Goal: Use online tool/utility: Use online tool/utility

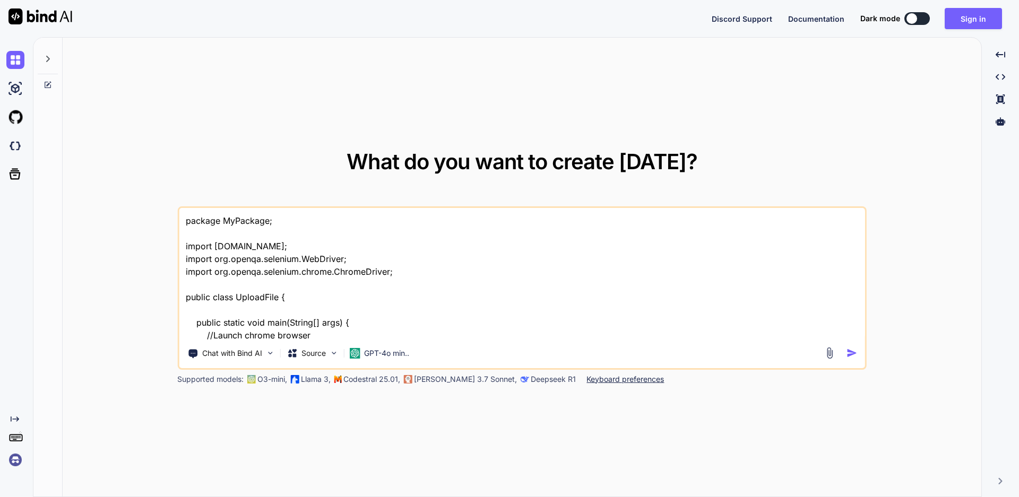
type textarea "x"
drag, startPoint x: 271, startPoint y: 332, endPoint x: 142, endPoint y: 187, distance: 194.3
click at [142, 187] on div "What do you want to create [DATE]? package MyPackage; import [DOMAIN_NAME]; imp…" at bounding box center [522, 268] width 918 height 460
type textarea "package MyPackage; import [DOMAIN_NAME]; import org.openqa.selenium.WebDriver; …"
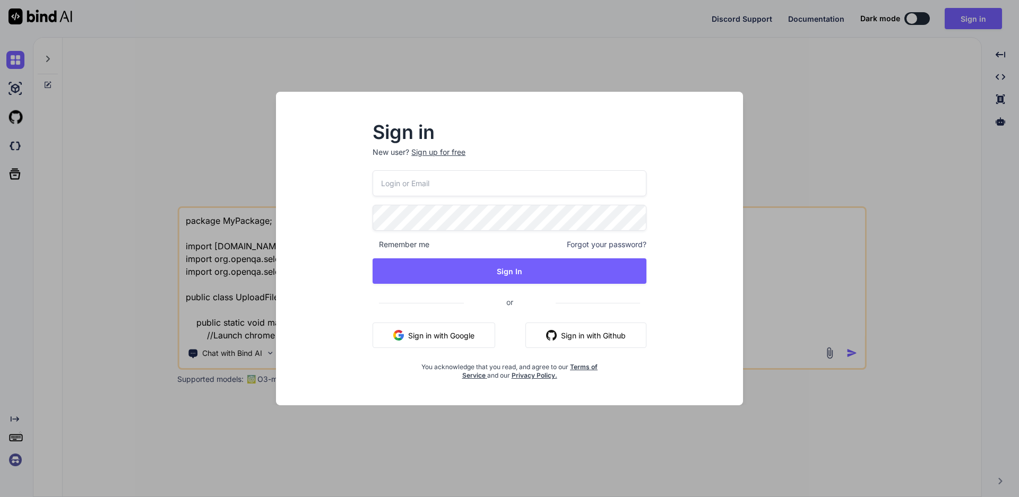
scroll to position [205, 0]
click at [459, 333] on button "Sign in with Google" at bounding box center [433, 335] width 123 height 25
click at [731, 331] on div "Sign in New user? Sign up for free Remember me Forgot your password? Sign In or…" at bounding box center [509, 258] width 450 height 294
click at [413, 183] on input "email" at bounding box center [509, 183] width 274 height 26
type input "t"
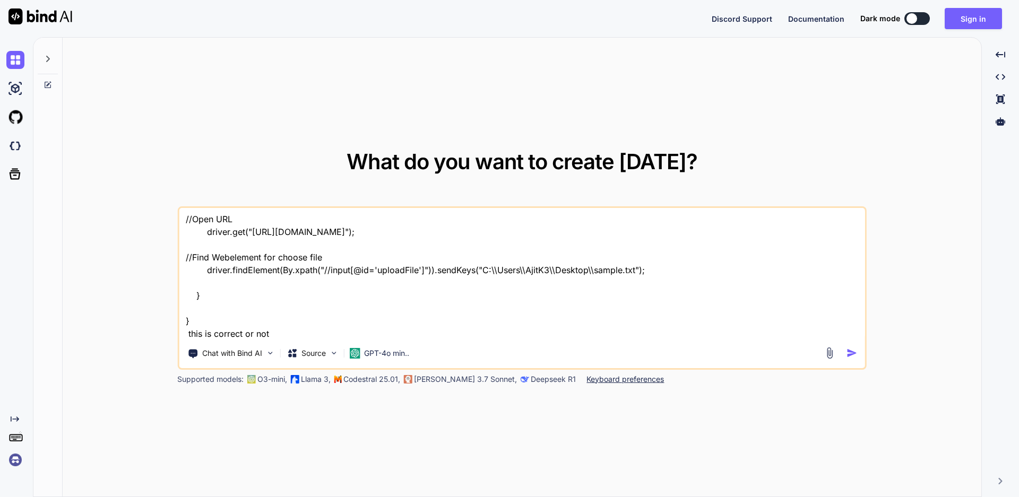
click at [361, 326] on textarea "package MyPackage; import [DOMAIN_NAME]; import org.openqa.selenium.WebDriver; …" at bounding box center [522, 274] width 686 height 132
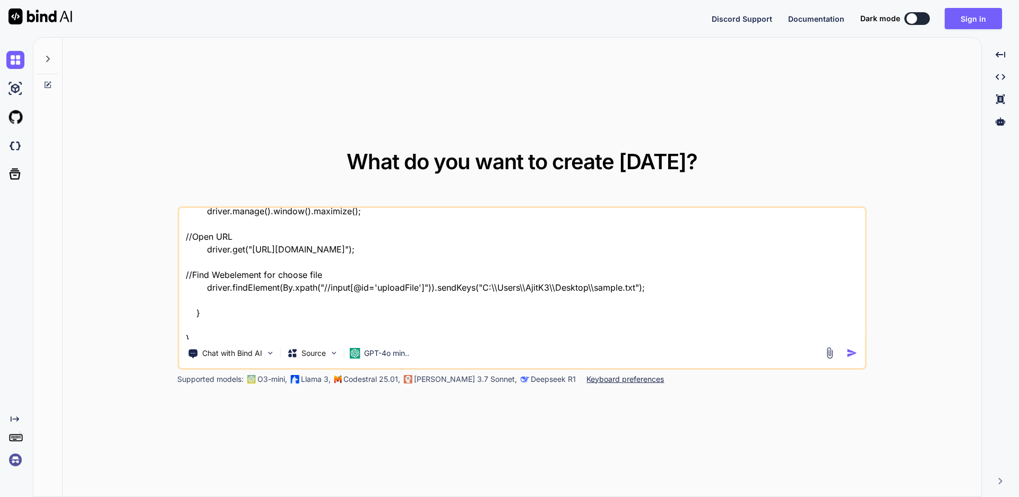
drag, startPoint x: 285, startPoint y: 337, endPoint x: 155, endPoint y: 215, distance: 178.3
click at [155, 215] on div "What do you want to create [DATE]? package MyPackage; import [DOMAIN_NAME]; imp…" at bounding box center [522, 268] width 918 height 460
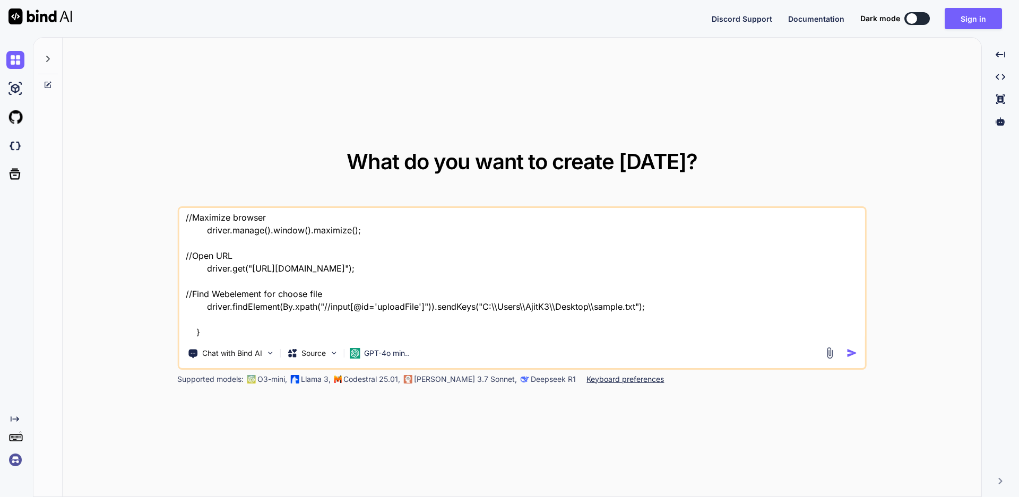
type textarea "package MyPackage; import [DOMAIN_NAME]; import org.openqa.selenium.WebDriver; …"
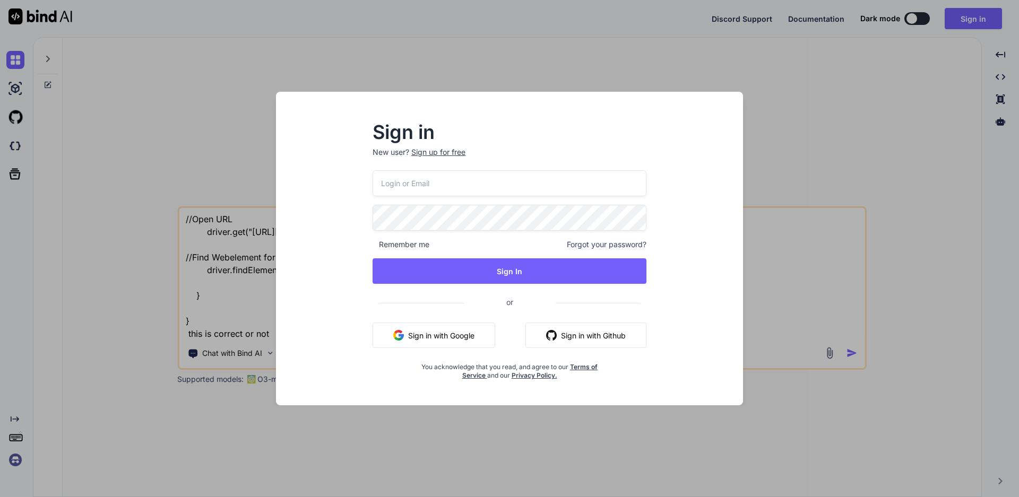
click at [425, 186] on input "email" at bounding box center [509, 183] width 274 height 26
type input "[EMAIL_ADDRESS][DOMAIN_NAME]"
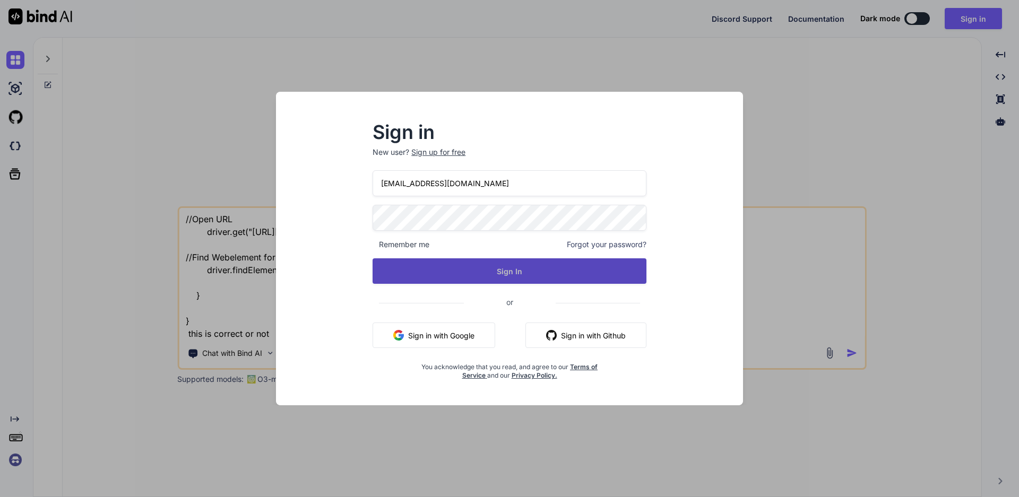
click at [466, 267] on button "Sign In" at bounding box center [509, 270] width 274 height 25
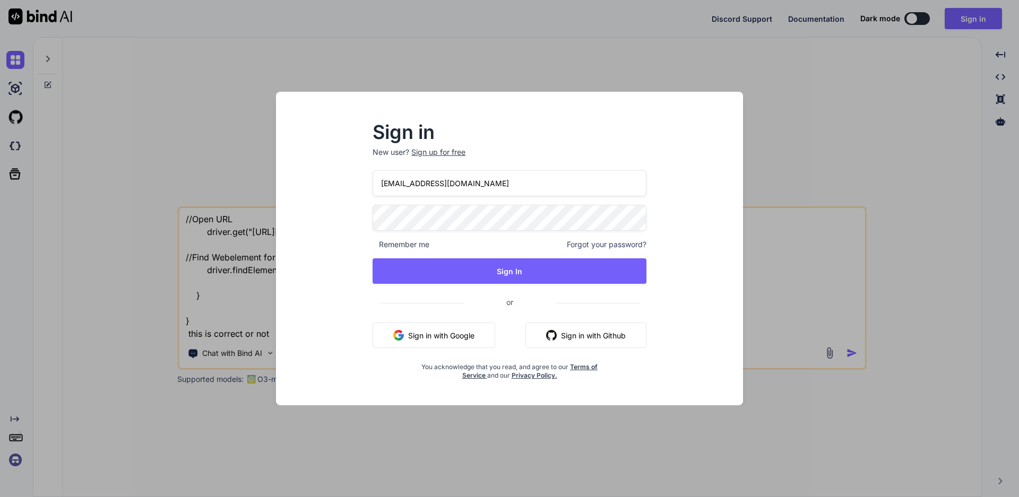
click at [345, 213] on div "Sign in New user? Sign up for free [EMAIL_ADDRESS][DOMAIN_NAME] Remember me For…" at bounding box center [509, 258] width 450 height 294
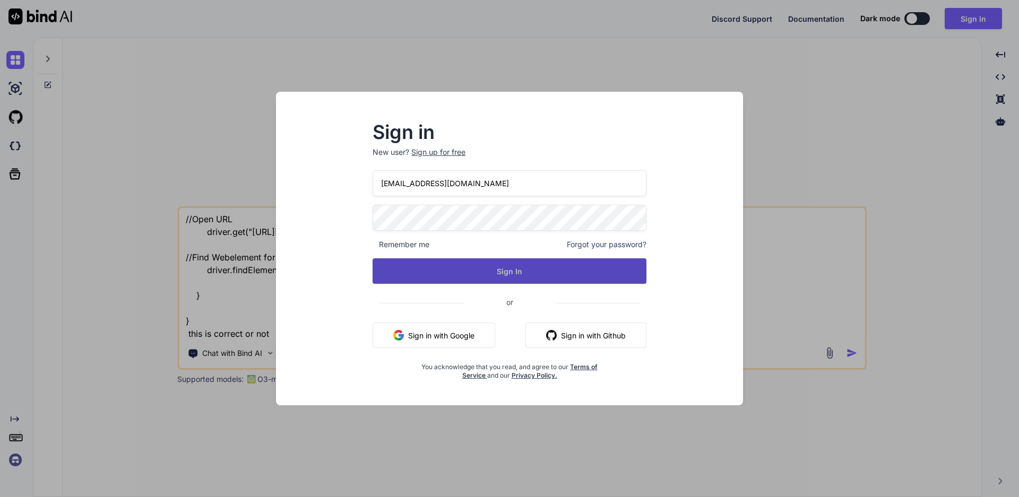
click at [507, 271] on button "Sign In" at bounding box center [509, 270] width 274 height 25
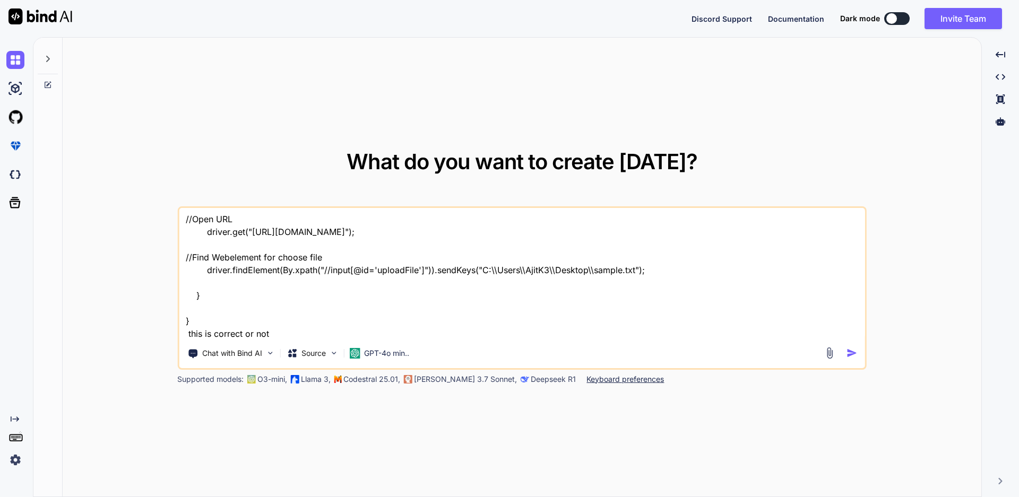
click at [392, 313] on textarea "package MyPackage; import [DOMAIN_NAME]; import org.openqa.selenium.WebDriver; …" at bounding box center [522, 274] width 686 height 132
type textarea "x"
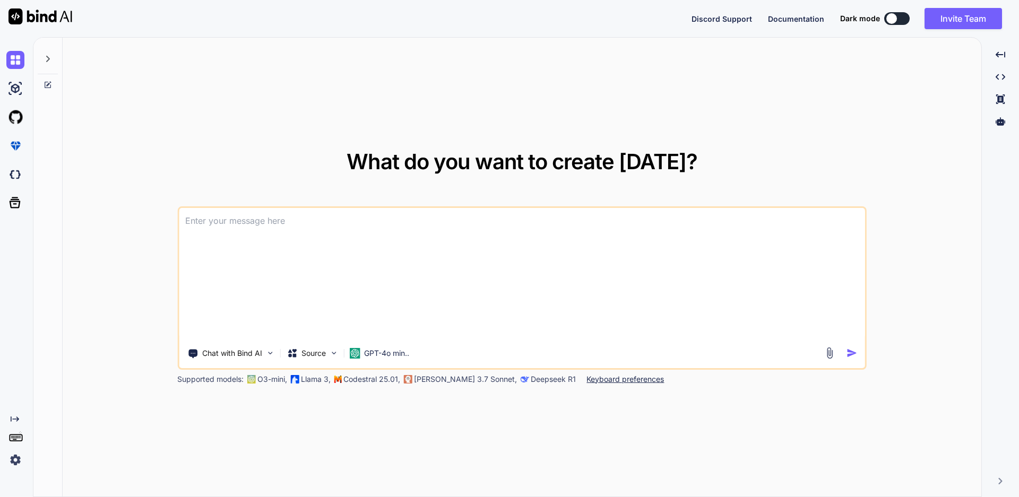
scroll to position [0, 0]
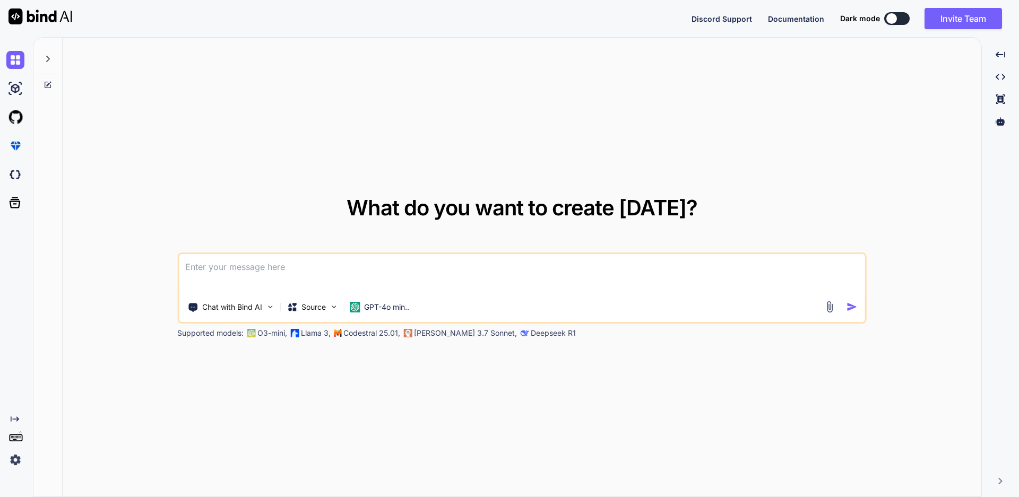
type textarea "W"
type textarea "x"
type textarea "Wr"
type textarea "x"
type textarea "Wri"
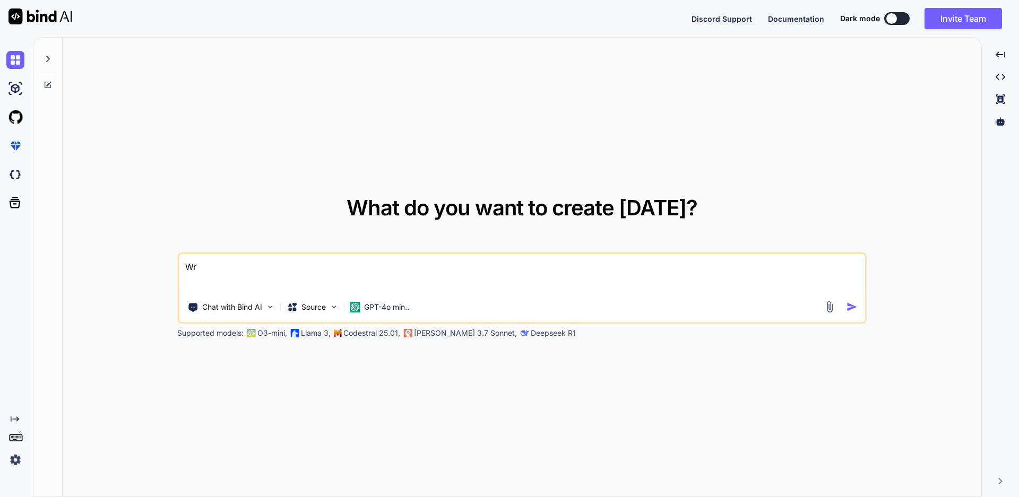
type textarea "x"
type textarea "Writ"
type textarea "x"
type textarea "Write"
type textarea "x"
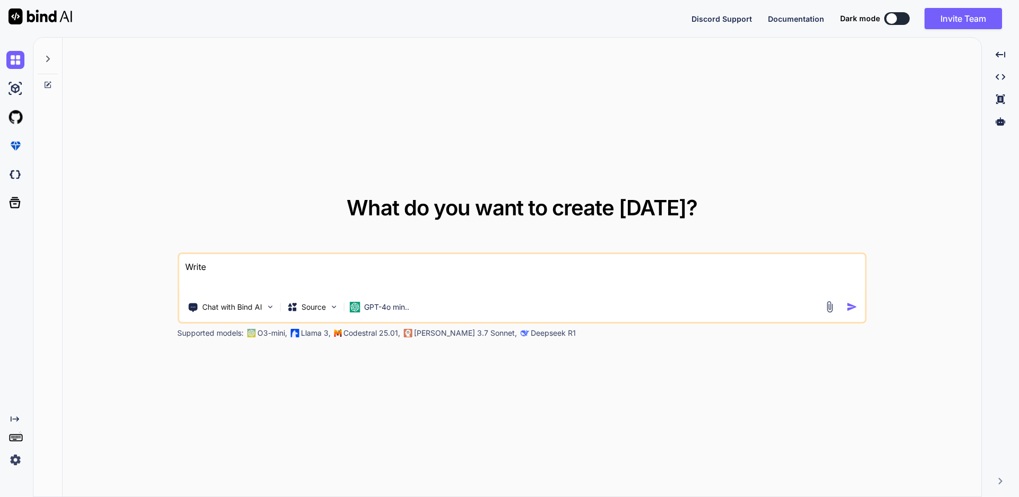
type textarea "Write"
type textarea "x"
type textarea "Write s"
type textarea "x"
type textarea "Write sl"
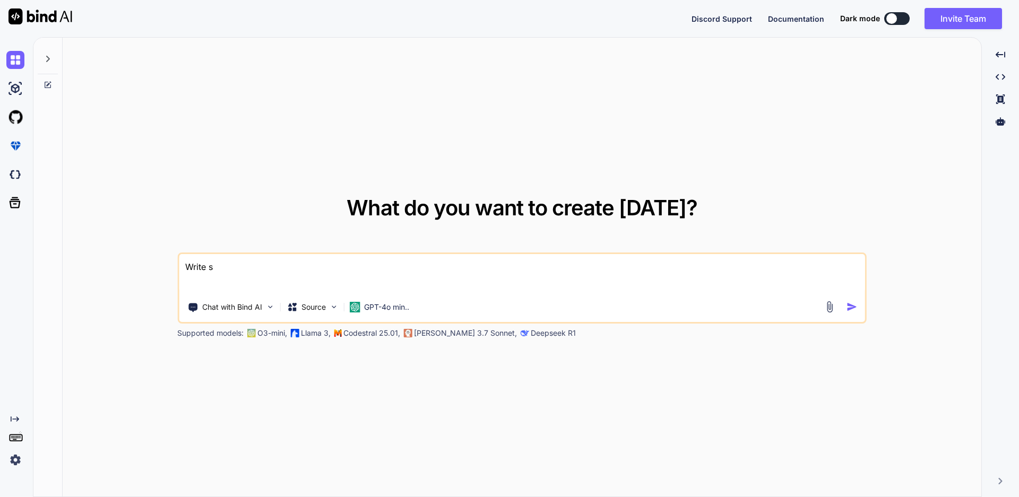
type textarea "x"
type textarea "Write sle"
type textarea "x"
type textarea "Write slen"
type textarea "x"
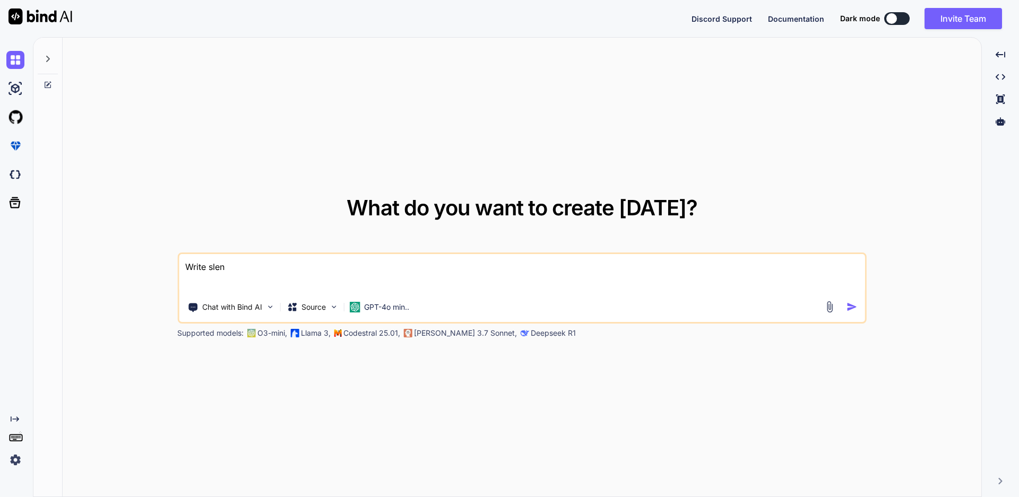
type textarea "Write sleni"
type textarea "x"
type textarea "Write sleniu"
type textarea "x"
type textarea "Write slenium"
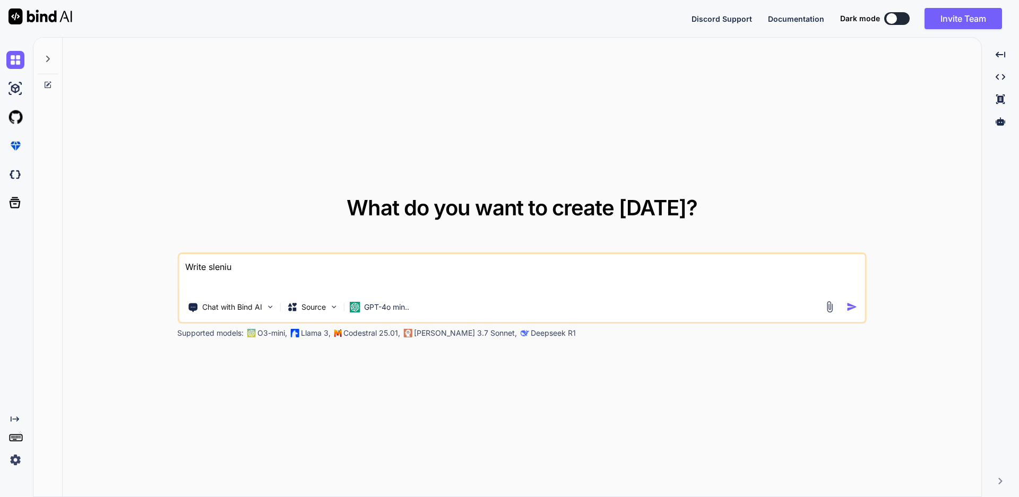
type textarea "x"
type textarea "Write slenium"
type textarea "x"
type textarea "Write slenium"
type textarea "x"
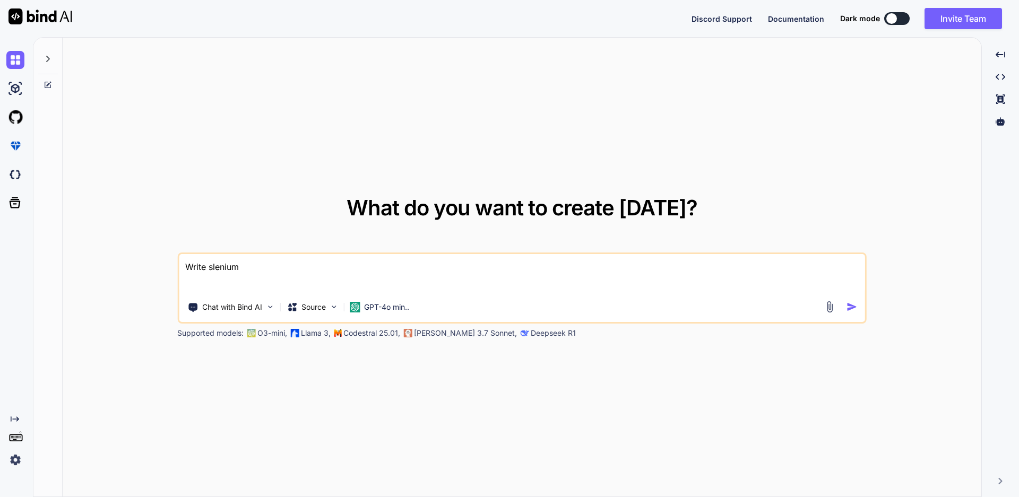
type textarea "Write sleniu"
type textarea "x"
type textarea "Write sleni"
type textarea "x"
type textarea "Write slen"
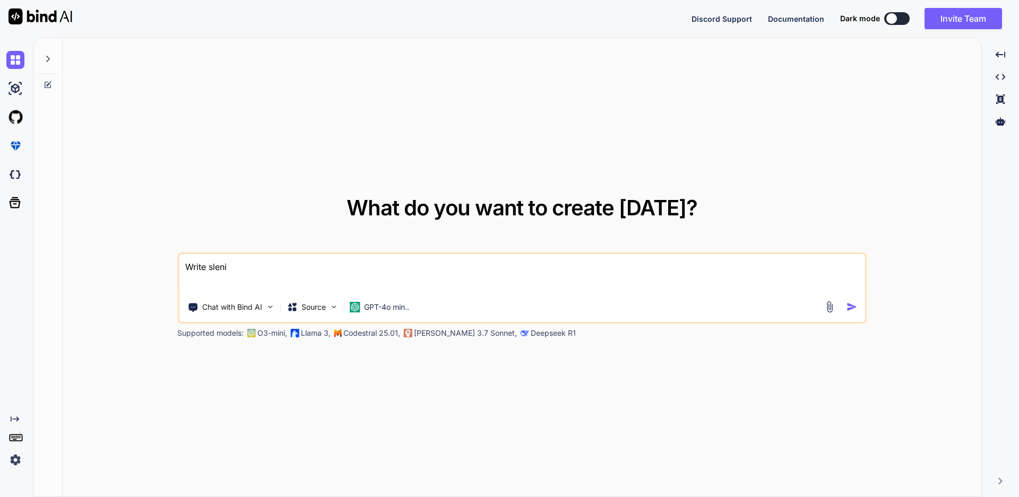
type textarea "x"
type textarea "Write sle"
type textarea "x"
type textarea "Write sl"
type textarea "x"
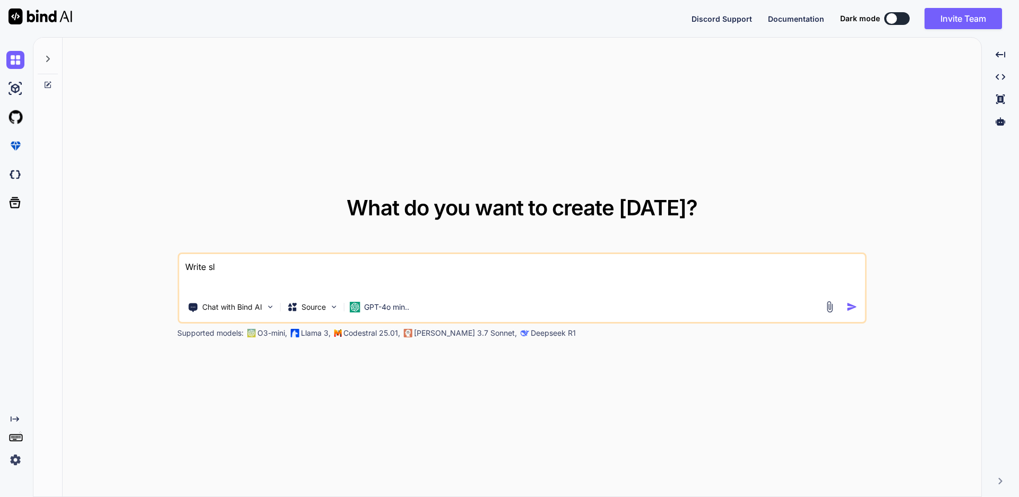
type textarea "Write s"
type textarea "x"
type textarea "Write se"
type textarea "x"
type textarea "Write sel"
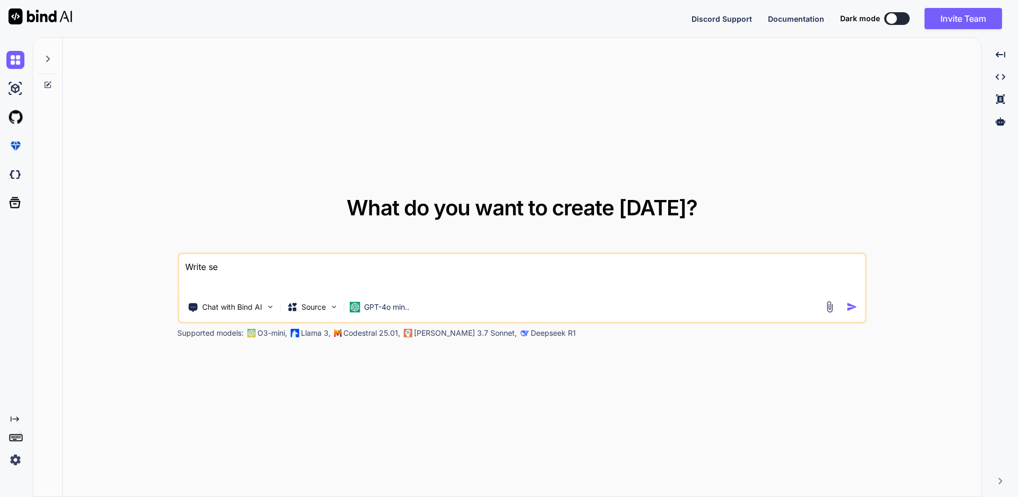
type textarea "x"
type textarea "Write sele"
type textarea "x"
type textarea "Write selen"
type textarea "x"
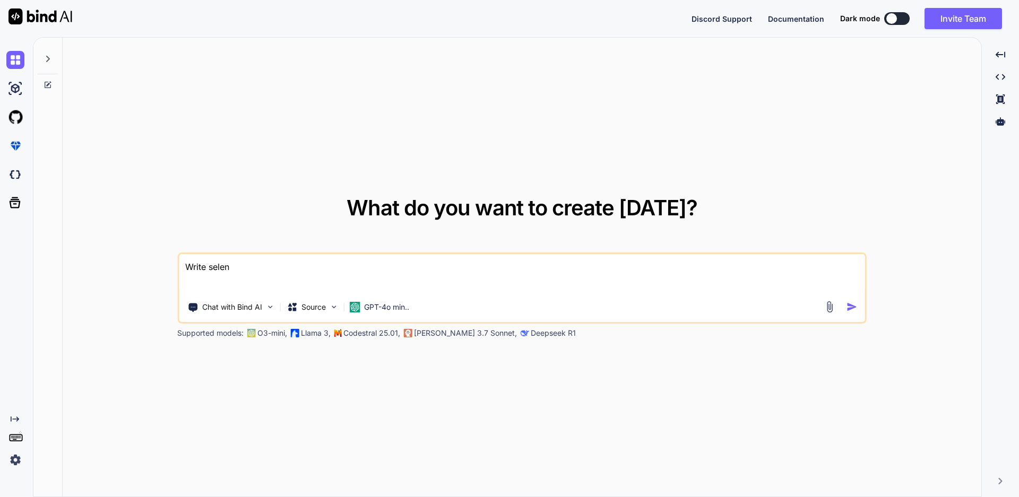
type textarea "Write seleni"
type textarea "x"
type textarea "Write seleniu"
type textarea "x"
type textarea "Write selenium"
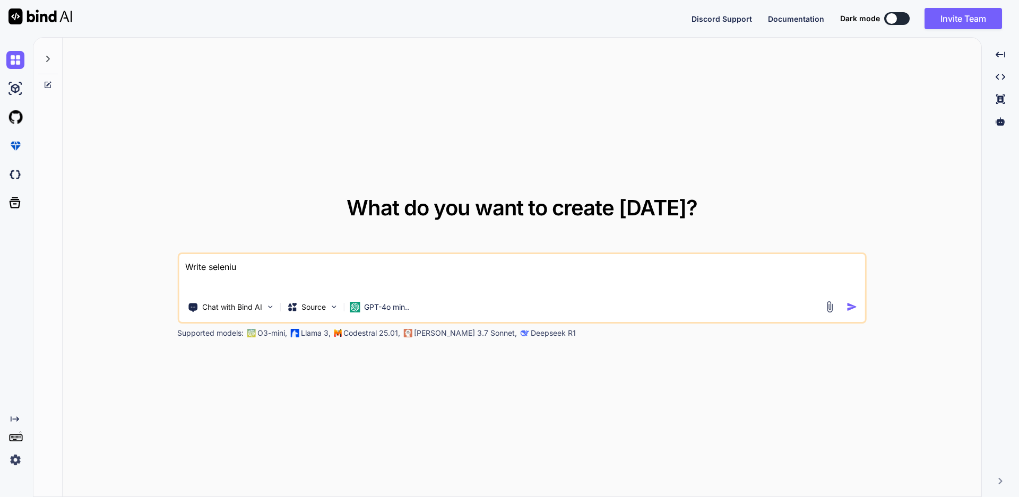
type textarea "x"
type textarea "Write selenium"
type textarea "x"
type textarea "Write selenium c"
type textarea "x"
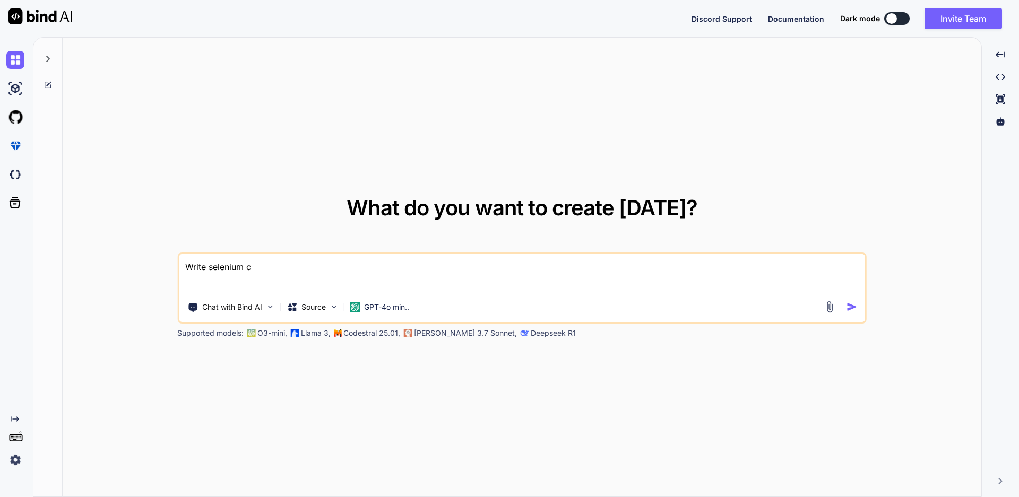
type textarea "Write selenium co"
type textarea "x"
type textarea "Write selenium cod"
type textarea "x"
type textarea "Write selenium code"
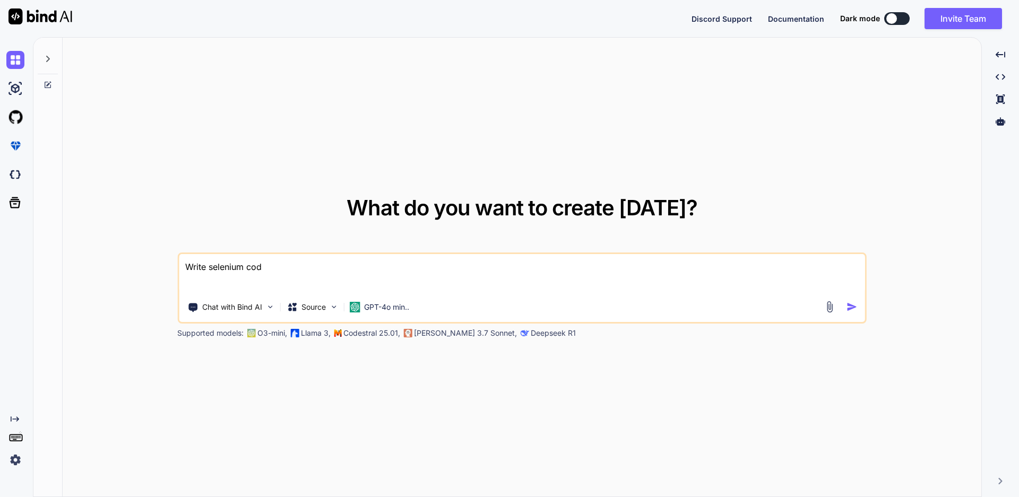
type textarea "x"
type textarea "Write selenium code"
type textarea "x"
type textarea "Write selenium code f"
type textarea "x"
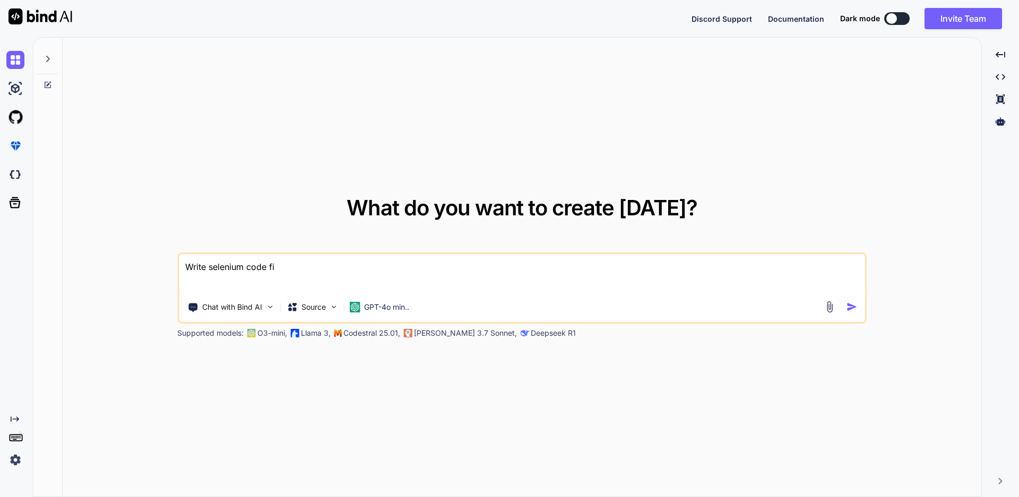
type textarea "Write selenium code fio"
type textarea "x"
type textarea "Write selenium code fior"
type textarea "x"
type textarea "Write selenium code fio"
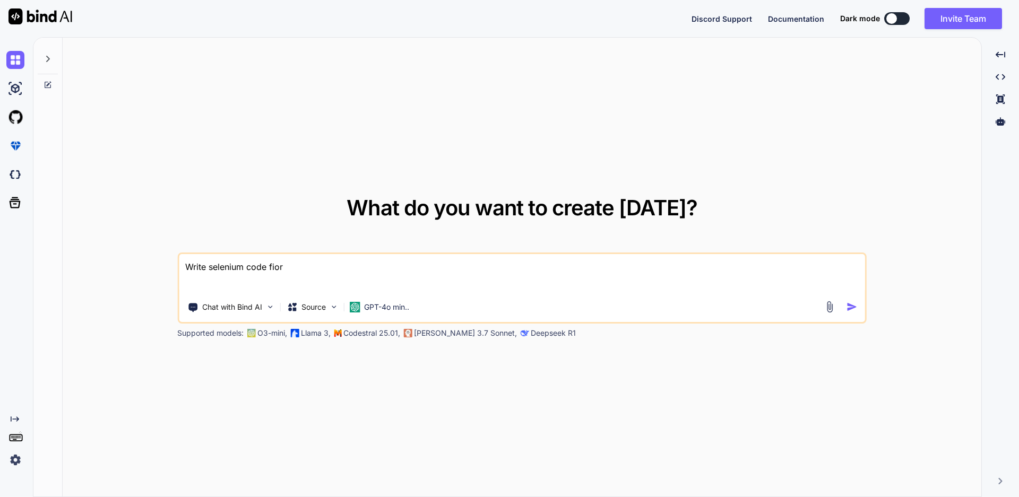
type textarea "x"
type textarea "Write selenium code fi"
type textarea "x"
type textarea "Write selenium code f"
type textarea "x"
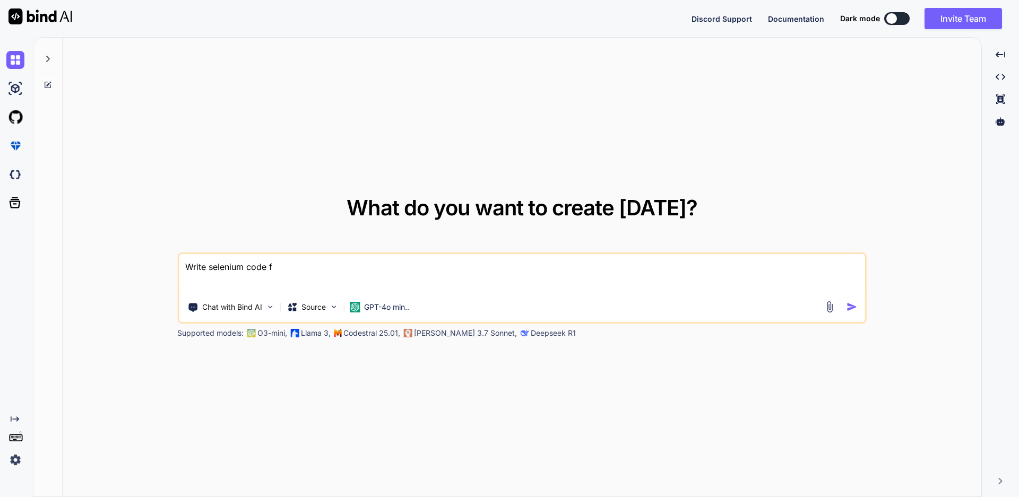
type textarea "Write selenium code fo"
type textarea "x"
type textarea "Write selenium code for"
type textarea "x"
type textarea "Write selenium code for"
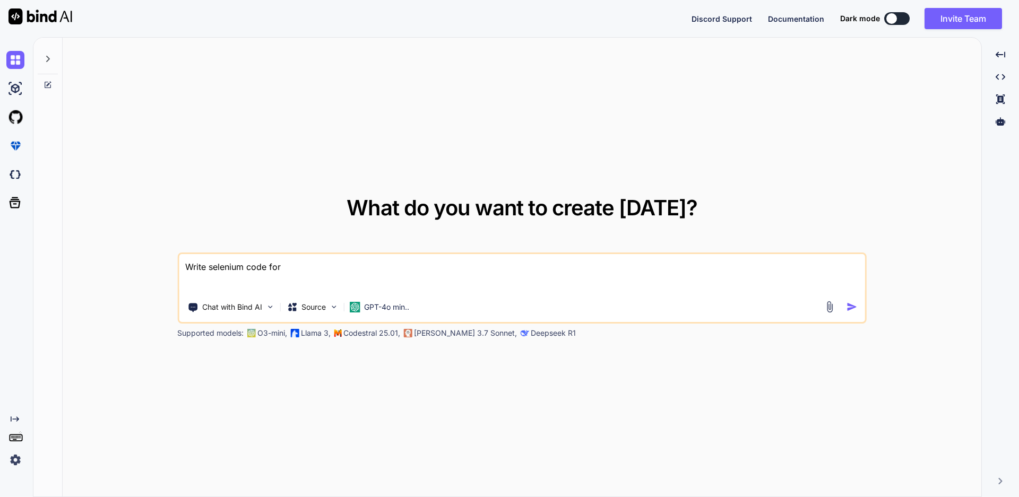
type textarea "x"
type textarea "Write selenium code for w"
type textarea "x"
type textarea "Write selenium code for we"
type textarea "x"
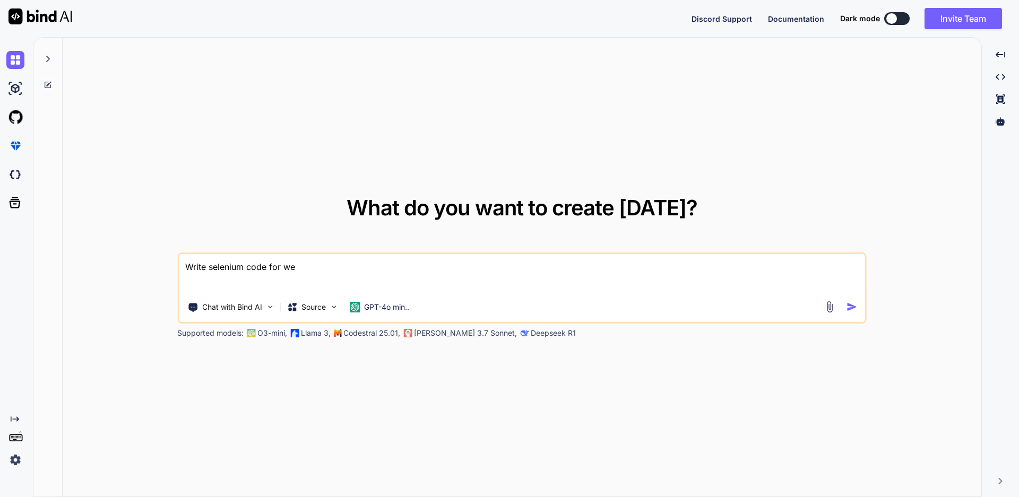
type textarea "Write selenium code for web"
type textarea "x"
type textarea "Write selenium code for web"
type textarea "x"
type textarea "Write selenium code for web t"
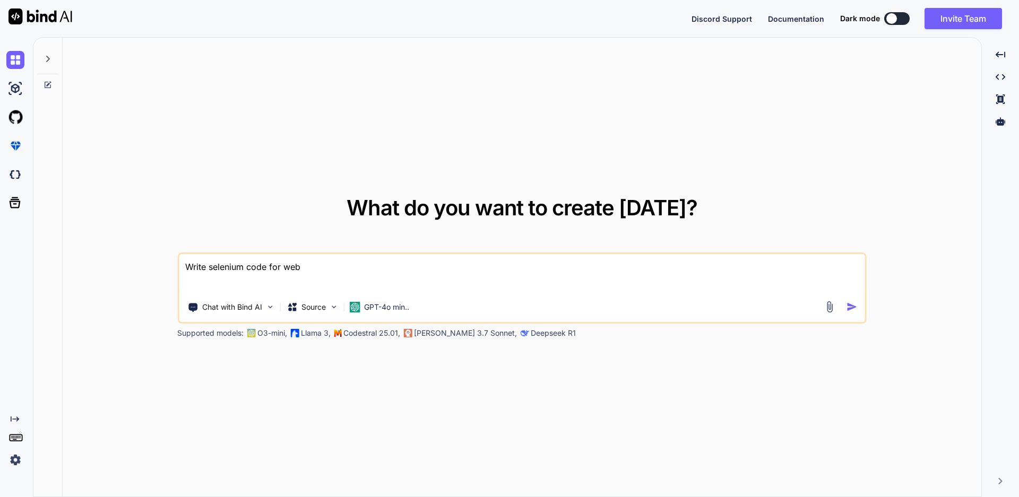
type textarea "x"
type textarea "Write selenium code for web ta"
type textarea "x"
type textarea "Write selenium code for web tab"
type textarea "x"
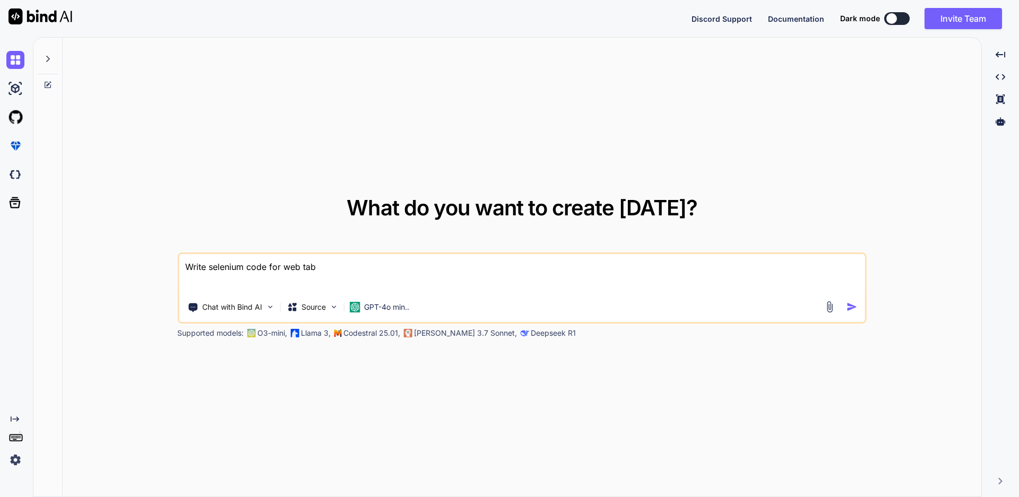
type textarea "Write selenium code for web tabl"
type textarea "x"
type textarea "Write selenium code for web table"
type textarea "x"
type textarea "Write selenium code for web table"
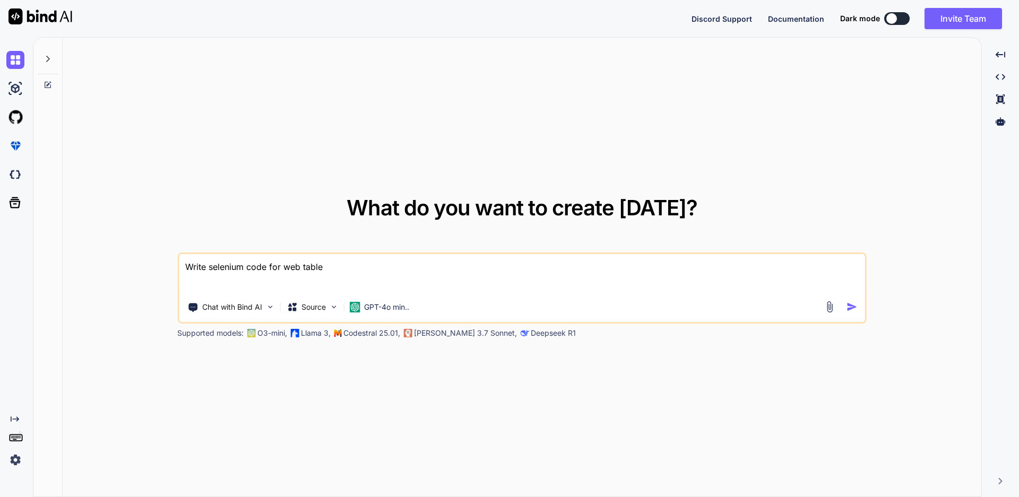
type textarea "x"
type textarea "Write selenium code for web table i"
type textarea "x"
type textarea "Write selenium code for web table in"
type textarea "x"
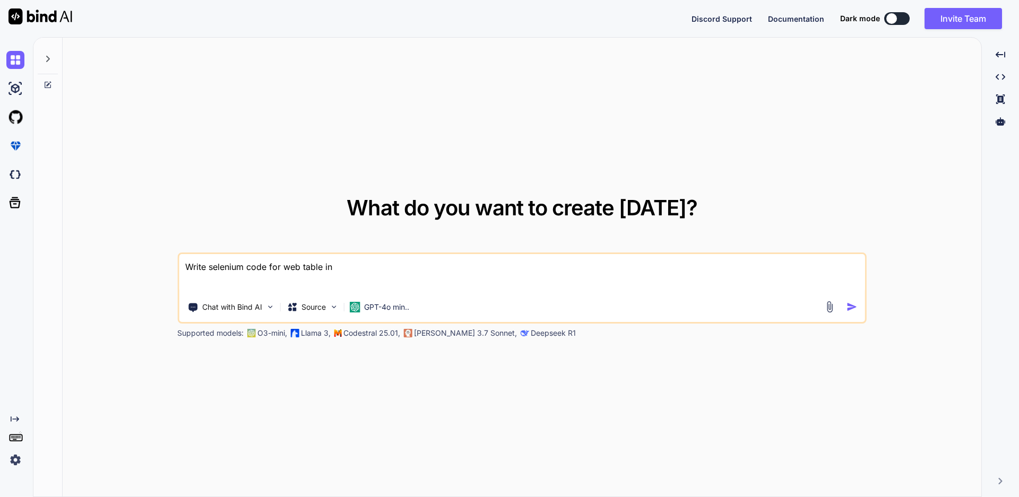
type textarea "Write selenium code for web table in"
type textarea "x"
type textarea "Write selenium code for web table in j"
type textarea "x"
type textarea "Write selenium code for web table in ja"
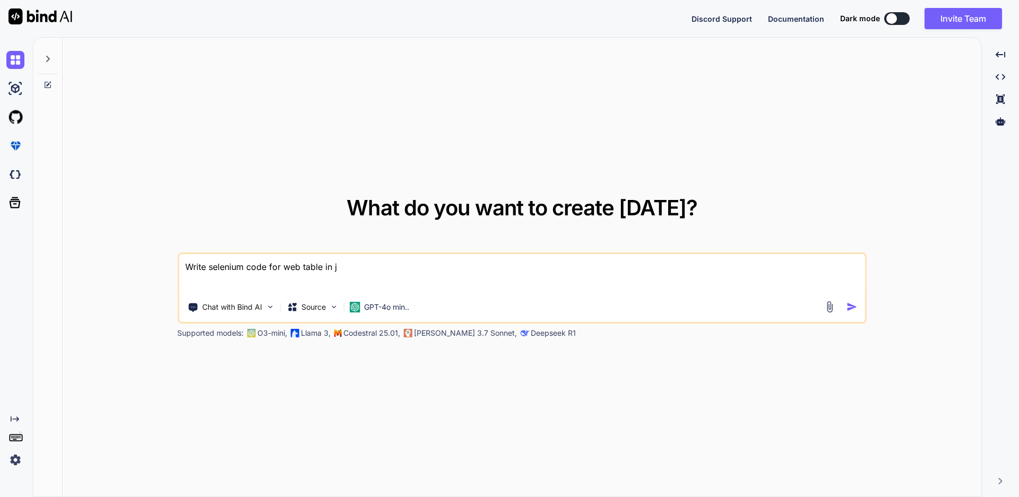
type textarea "x"
type textarea "Write selenium code for web table in [GEOGRAPHIC_DATA]"
type textarea "x"
type textarea "Write selenium code for web table in [GEOGRAPHIC_DATA]"
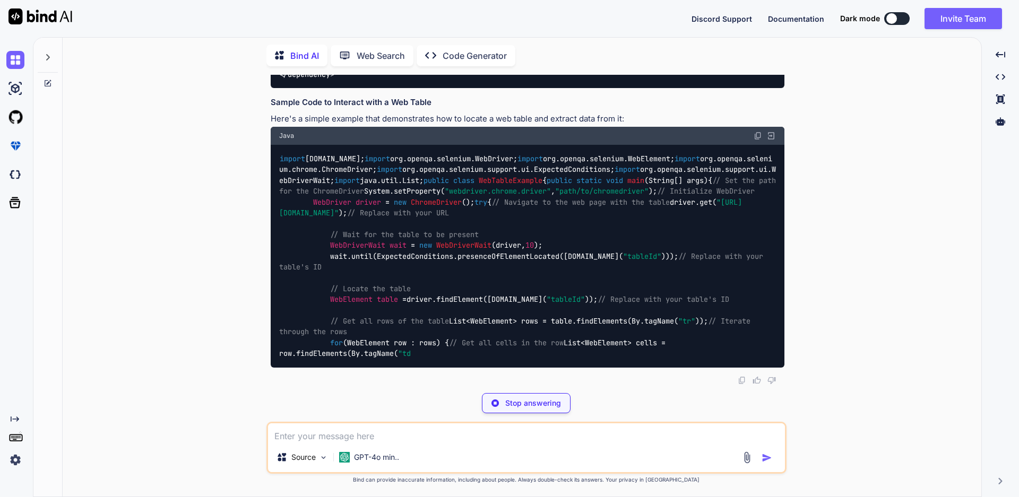
scroll to position [371, 0]
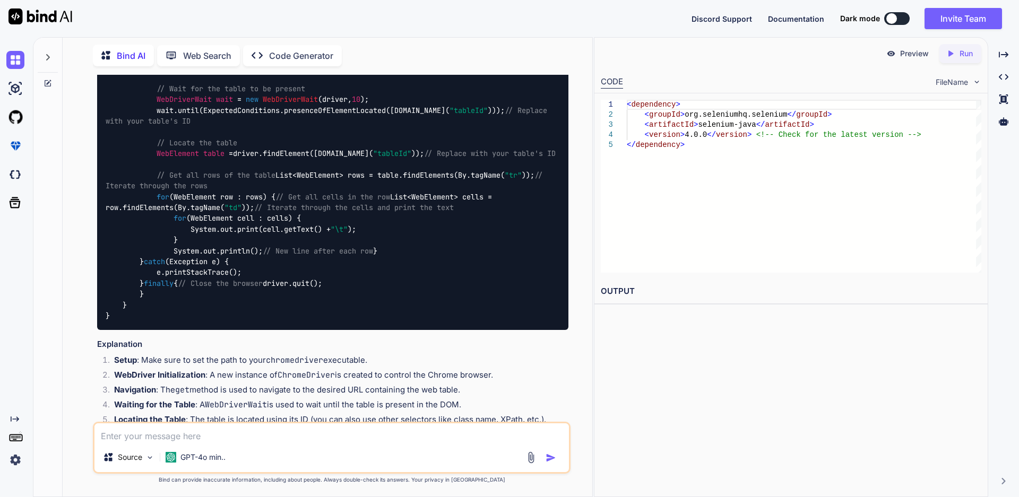
type textarea "x"
click at [611, 291] on h2 "OUTPUT" at bounding box center [790, 291] width 393 height 25
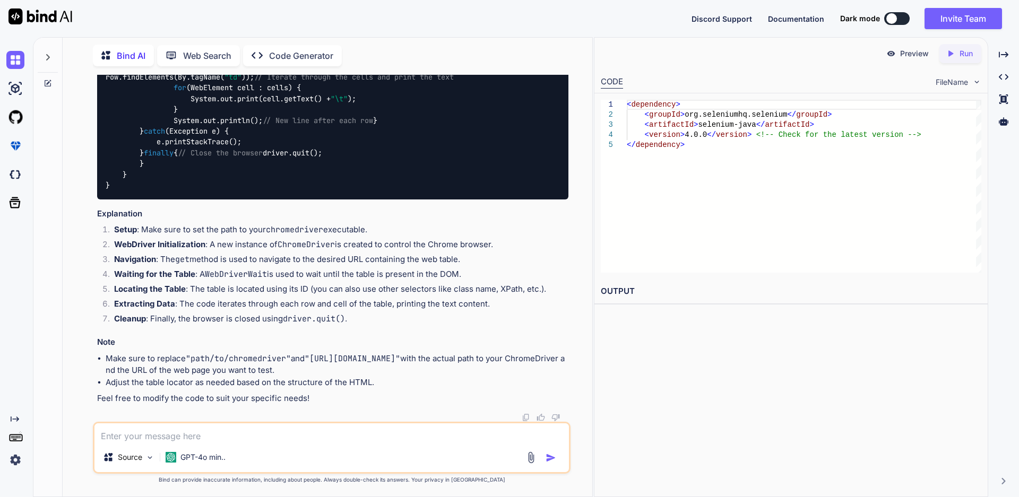
scroll to position [717, 0]
